Goal: Find specific page/section: Find specific page/section

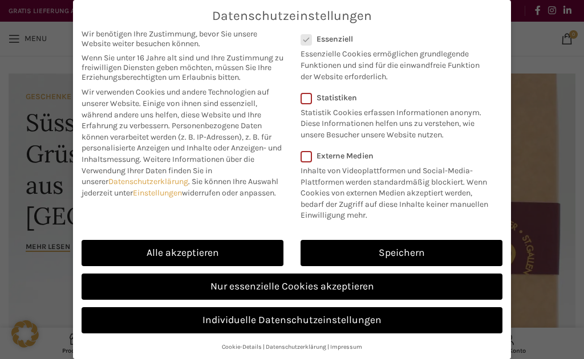
click at [230, 244] on link "Alle akzeptieren" at bounding box center [183, 253] width 202 height 26
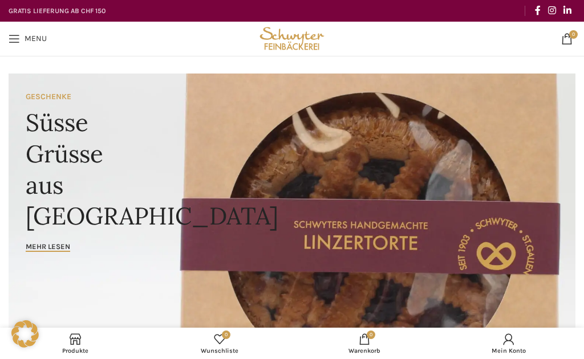
checkbox input "true"
click at [22, 31] on link "Menu" at bounding box center [28, 38] width 50 height 23
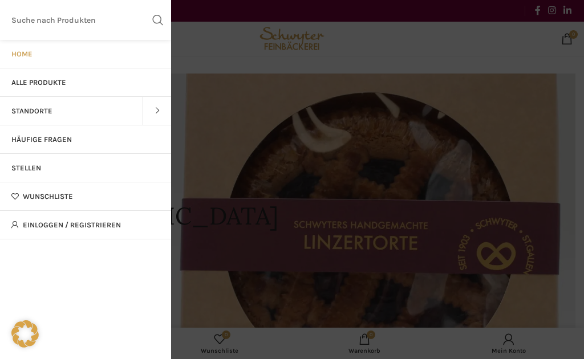
click at [132, 108] on link "Standorte" at bounding box center [71, 111] width 143 height 29
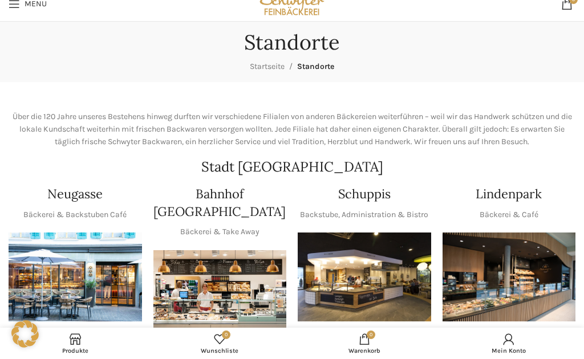
scroll to position [60, 0]
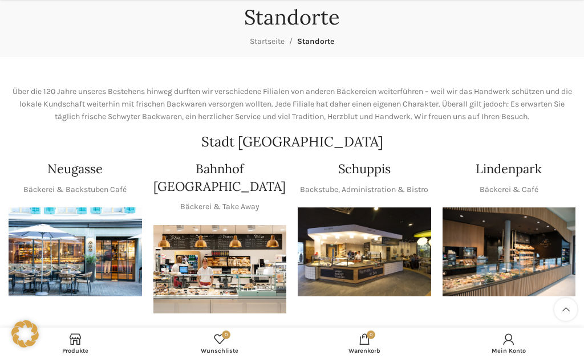
click at [516, 175] on h4 "Lindenpark" at bounding box center [509, 169] width 66 height 18
click at [518, 168] on h4 "Lindenpark" at bounding box center [509, 169] width 66 height 18
click at [521, 263] on img "1 / 1" at bounding box center [510, 252] width 134 height 89
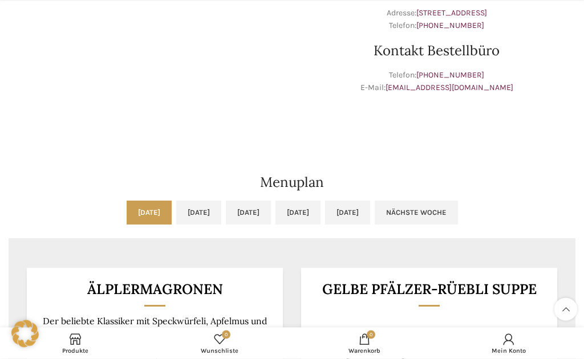
scroll to position [410, 0]
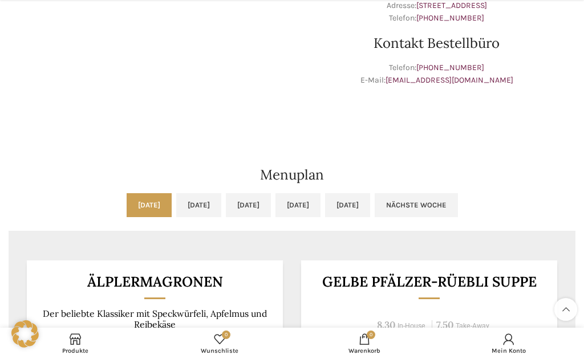
click at [180, 203] on link "Di, 16.09.2025" at bounding box center [198, 205] width 45 height 24
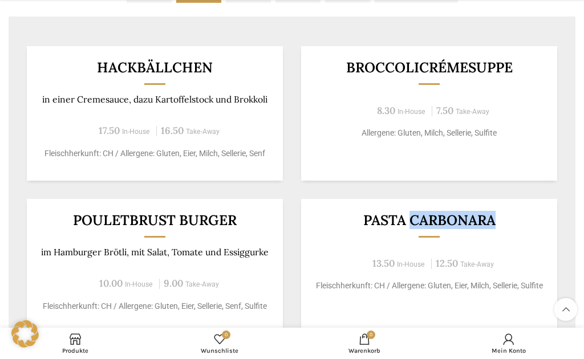
scroll to position [632, 0]
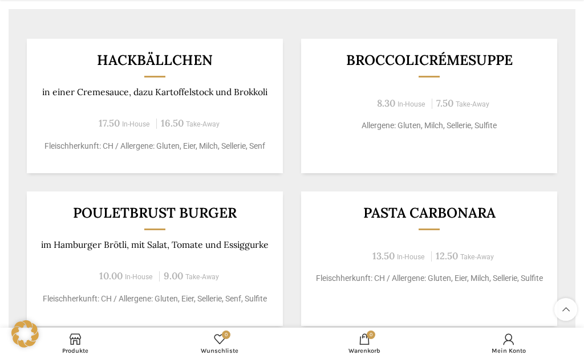
click at [553, 199] on div "Hackbällchen in einer Cremesauce, dazu Kartoffelstock und Brokkoli 17.50 In-Hou…" at bounding box center [292, 249] width 567 height 457
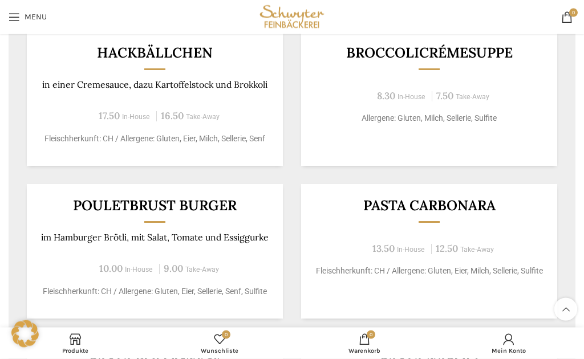
scroll to position [628, 0]
